Goal: Communication & Community: Ask a question

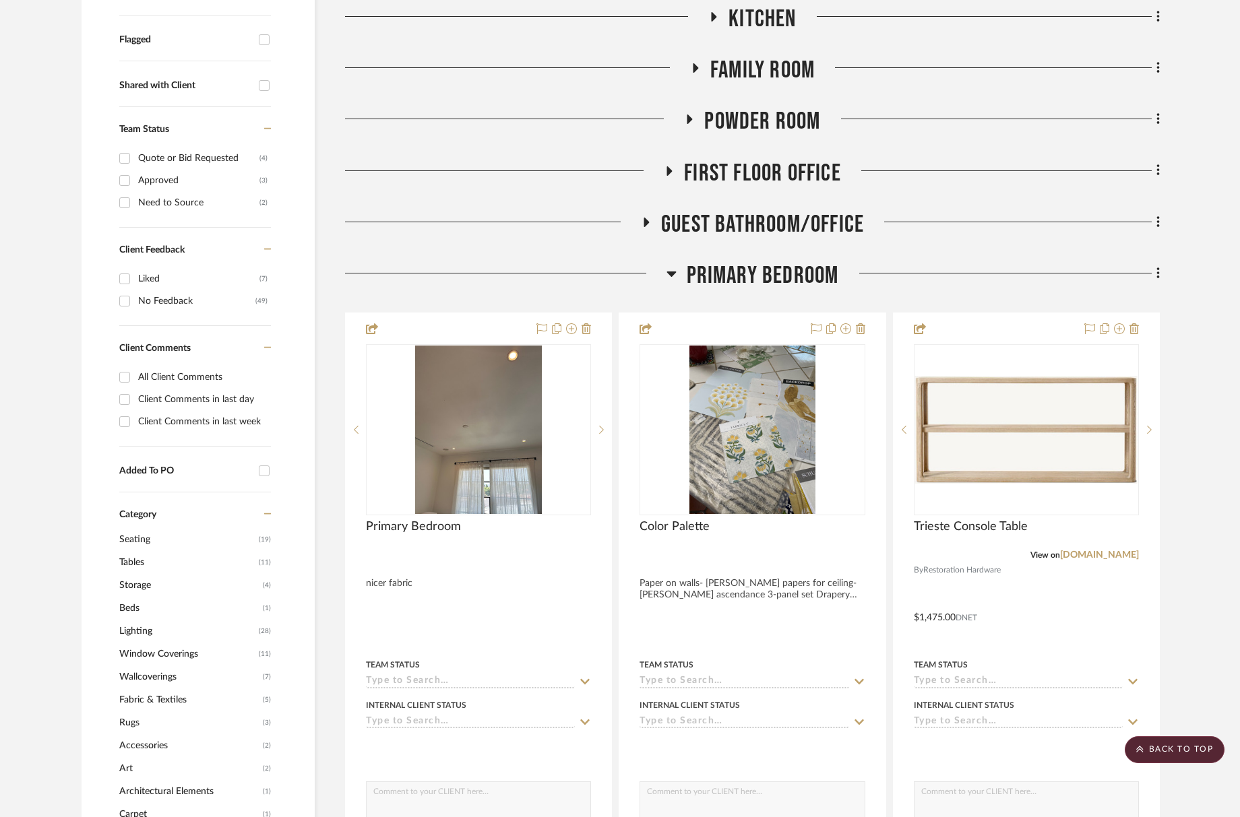
click at [747, 275] on span "Primary Bedroom" at bounding box center [763, 275] width 152 height 29
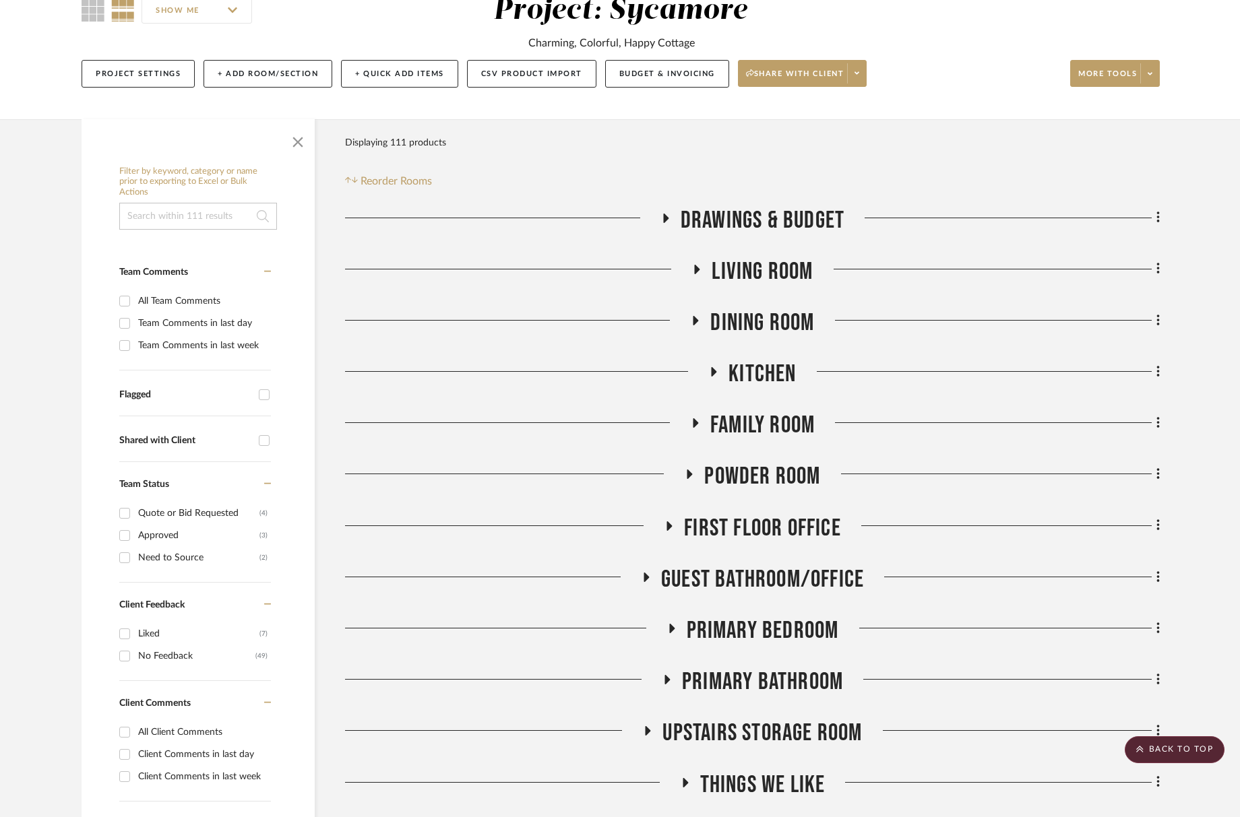
scroll to position [118, 0]
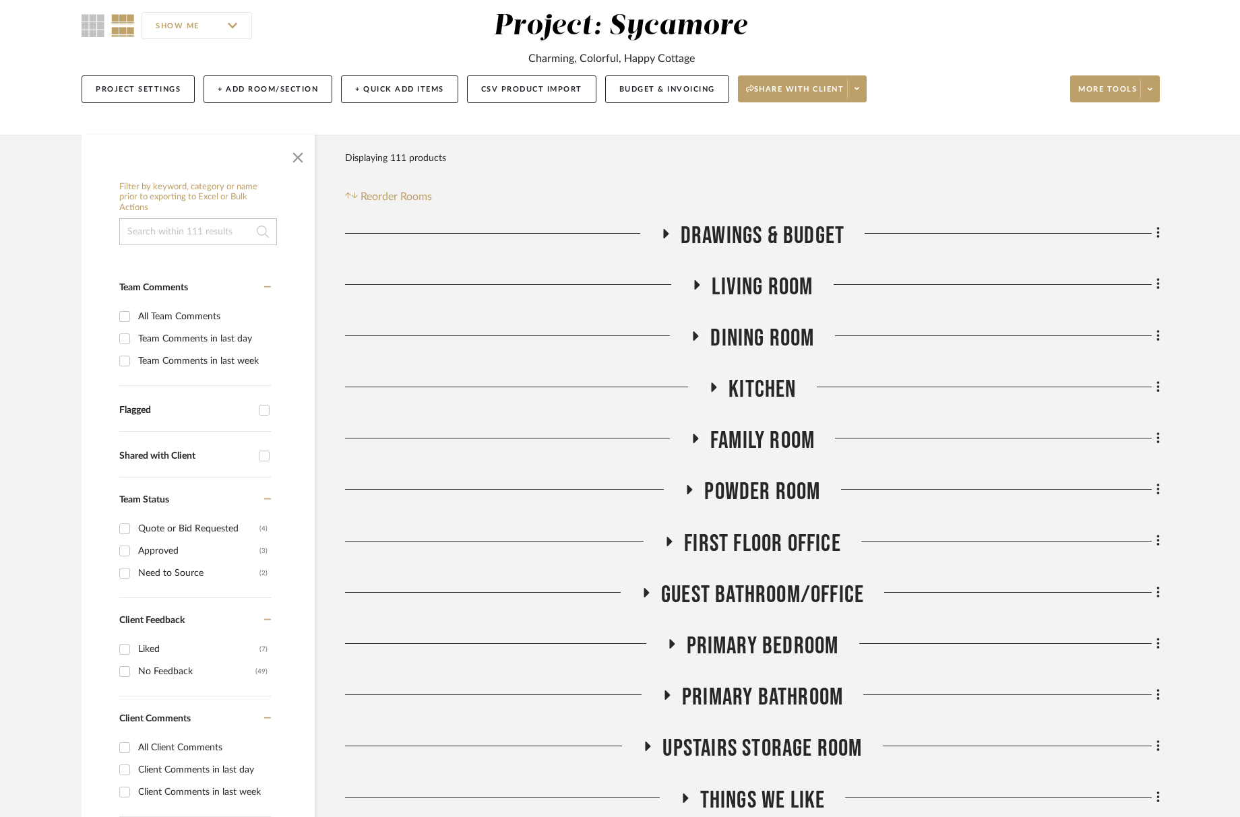
click at [773, 447] on span "Family Room" at bounding box center [762, 441] width 104 height 29
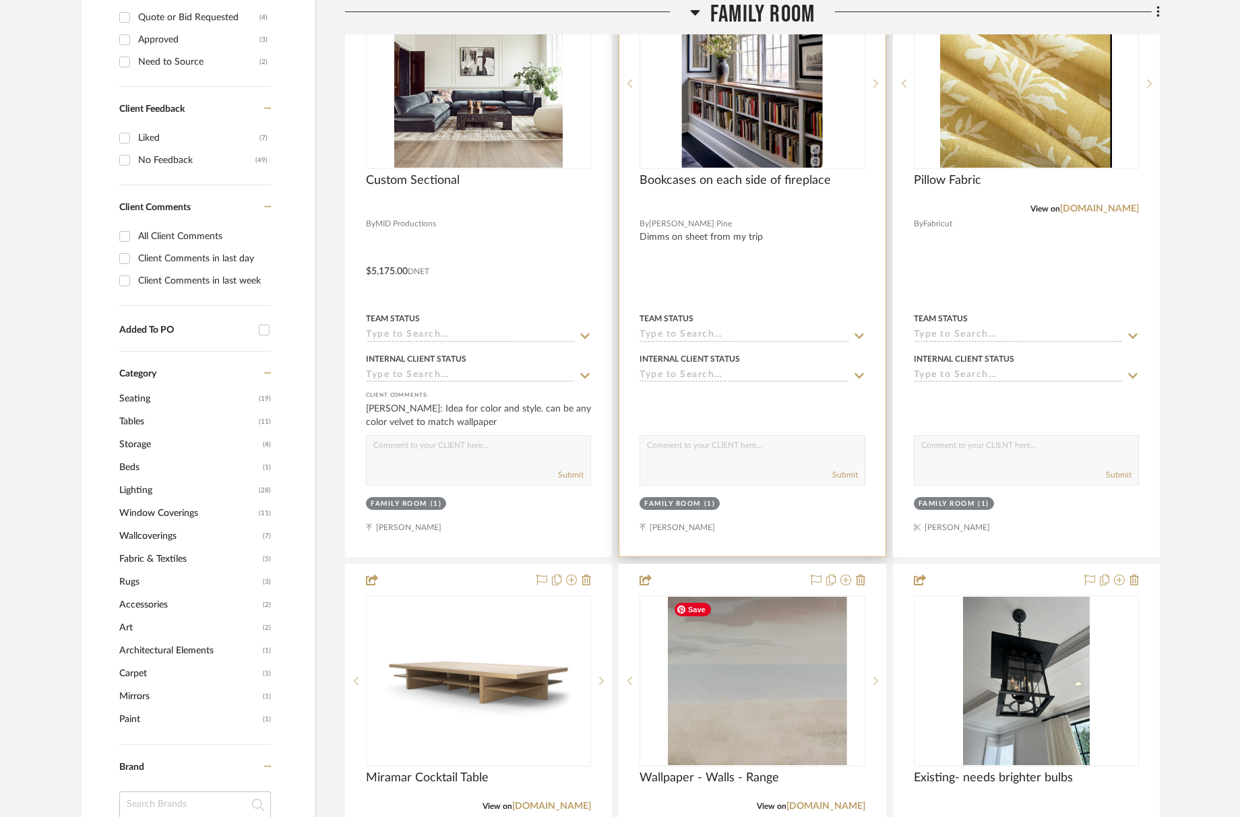
scroll to position [415, 0]
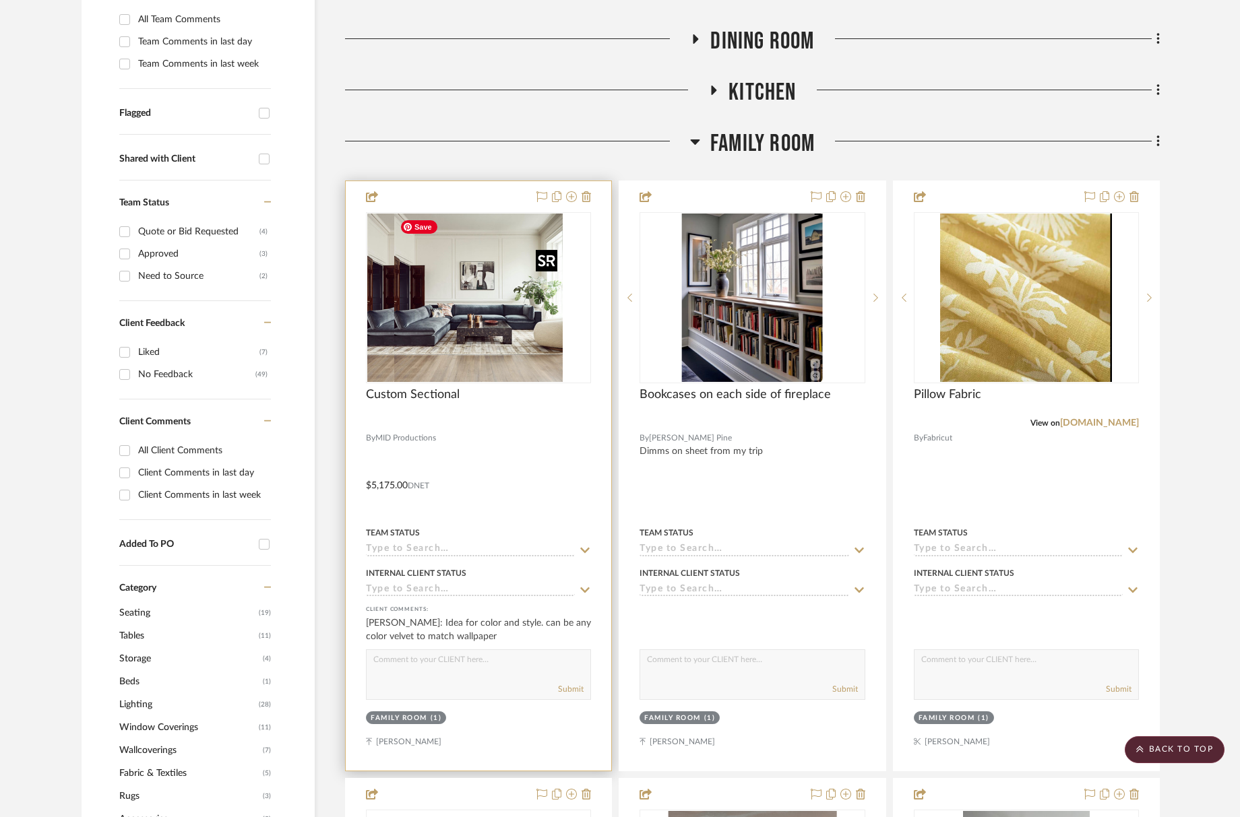
click at [478, 305] on div at bounding box center [478, 297] width 225 height 171
click at [460, 290] on img "0" at bounding box center [478, 298] width 168 height 168
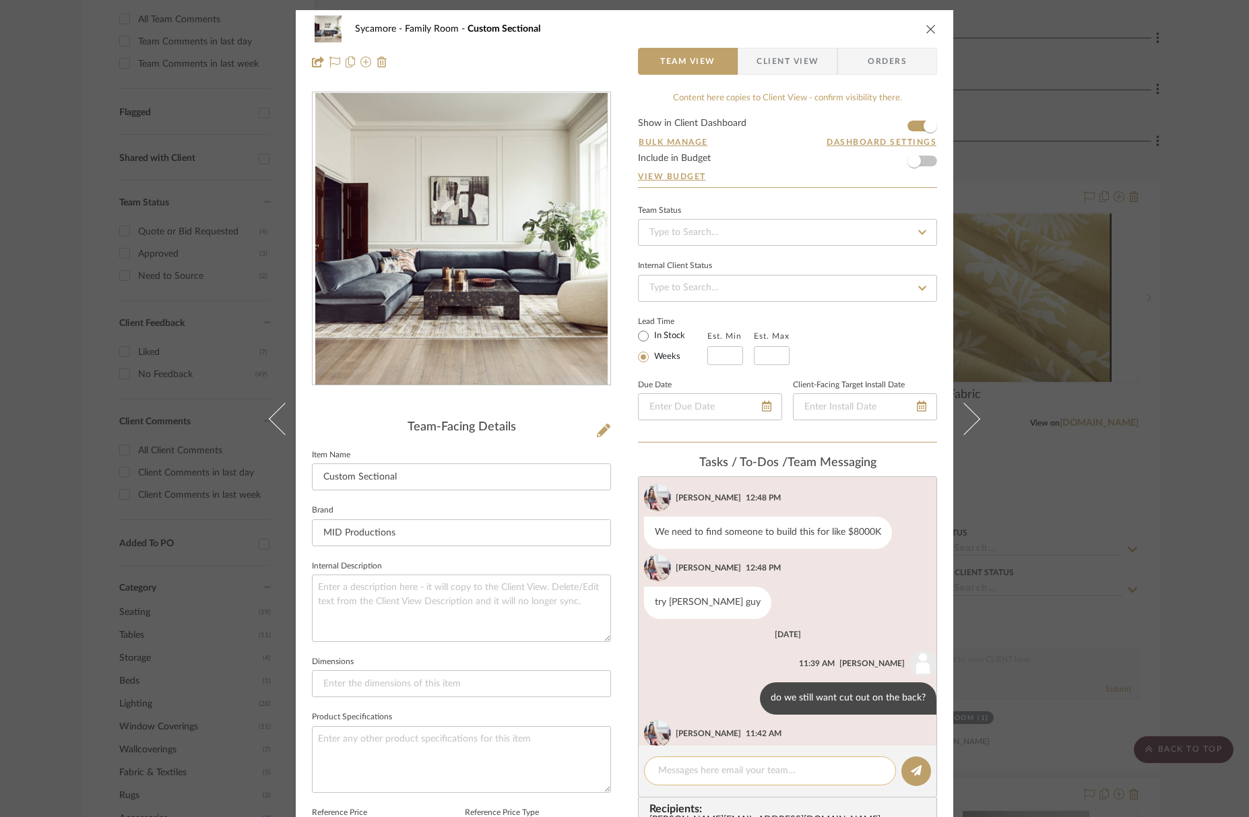
scroll to position [1014, 0]
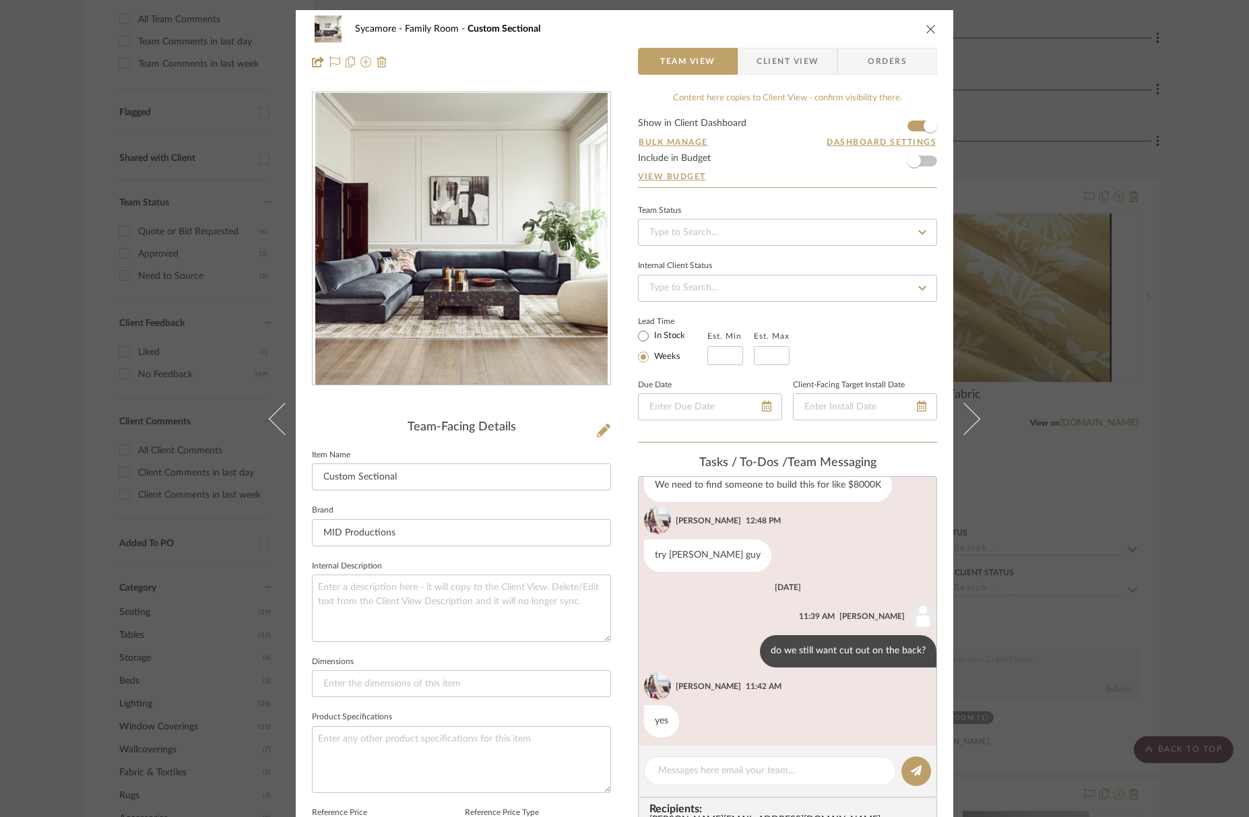
click at [751, 788] on editor-of-message at bounding box center [787, 772] width 299 height 52
click at [750, 771] on textarea at bounding box center [770, 771] width 224 height 14
type textarea "on the window side?"
click at [917, 776] on button at bounding box center [917, 772] width 30 height 30
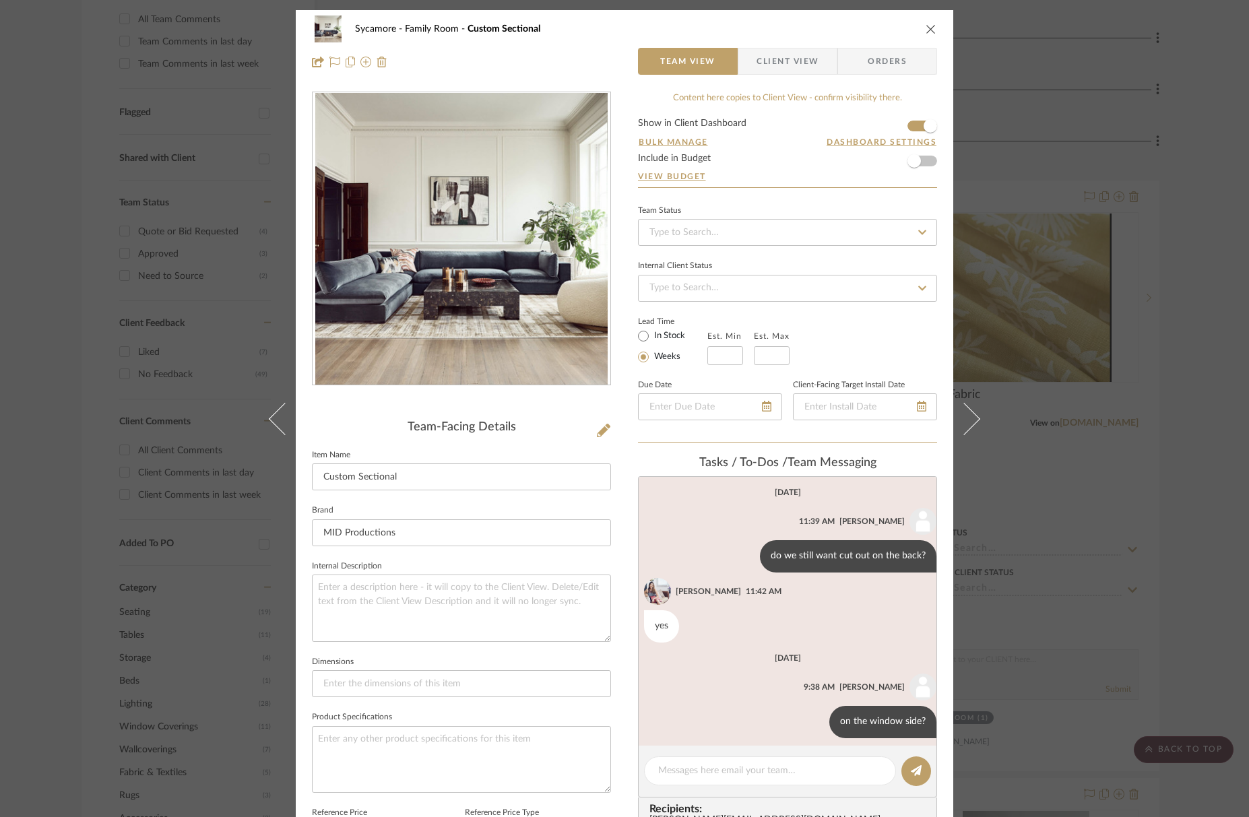
scroll to position [1110, 0]
click at [927, 27] on icon "close" at bounding box center [931, 29] width 11 height 11
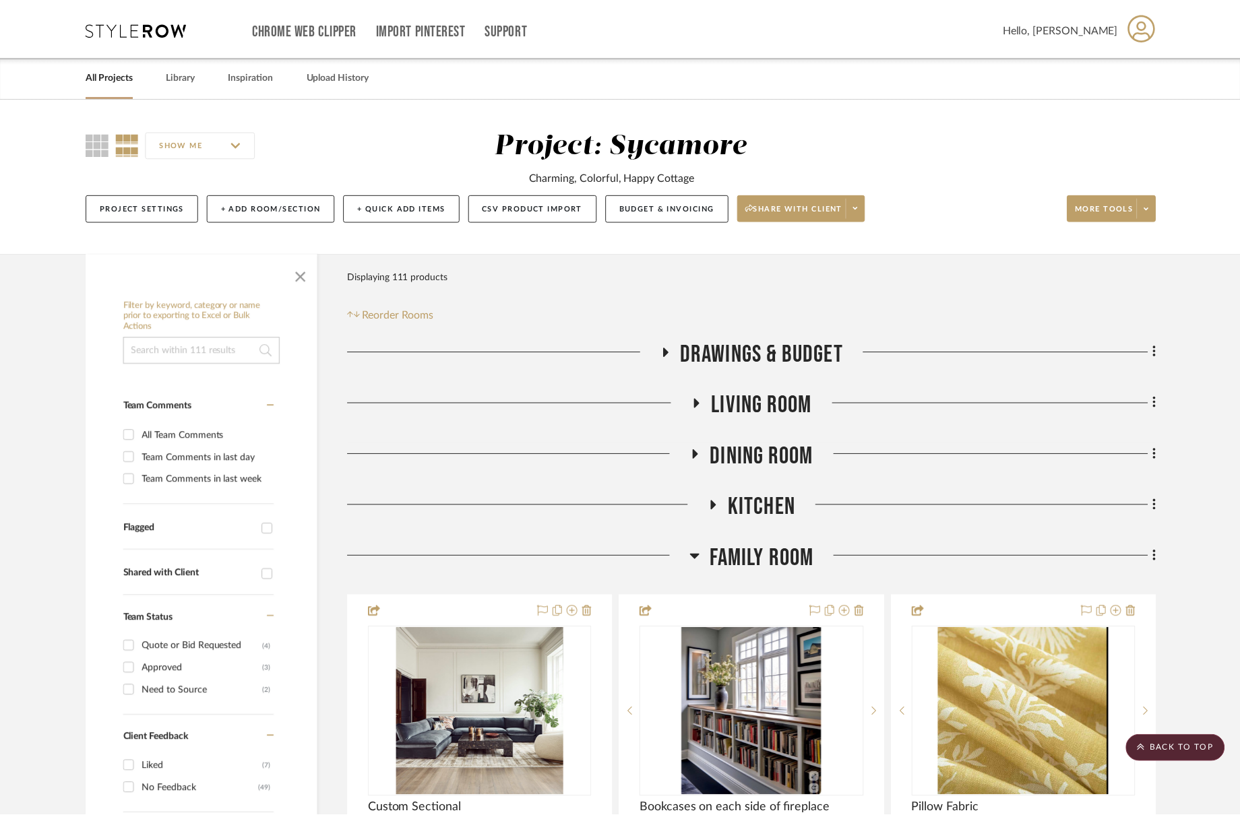
scroll to position [415, 0]
